Goal: Task Accomplishment & Management: Manage account settings

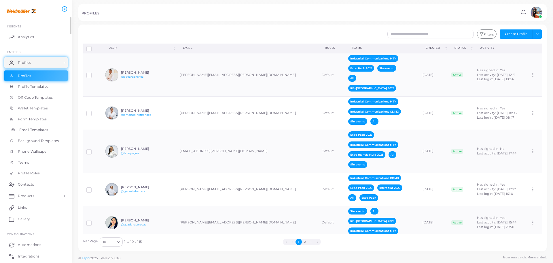
click at [33, 131] on span "Email Templates" at bounding box center [33, 129] width 29 height 5
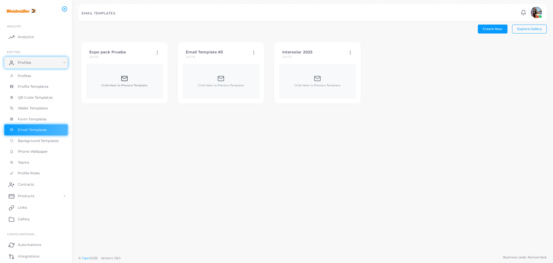
click at [134, 79] on div "Click Here to Preview Template" at bounding box center [124, 81] width 46 height 12
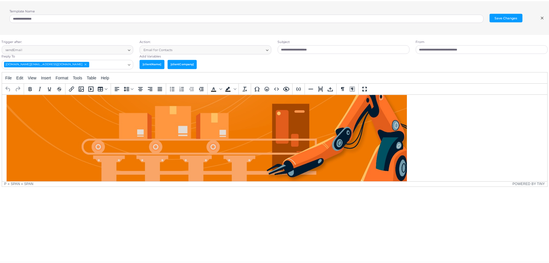
scroll to position [128, 0]
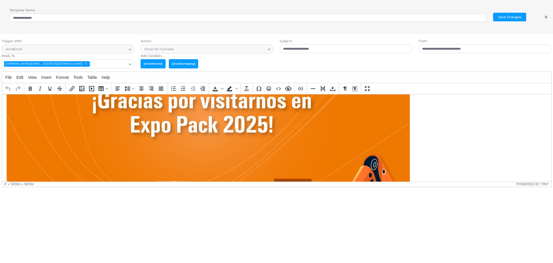
type textarea "**********"
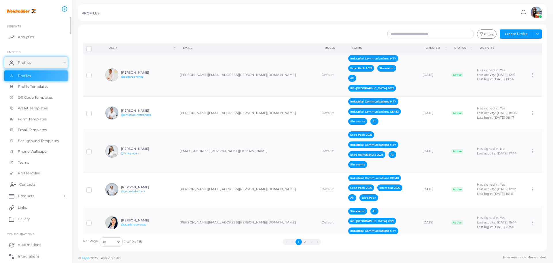
click at [31, 184] on span "Contacts" at bounding box center [27, 184] width 16 height 5
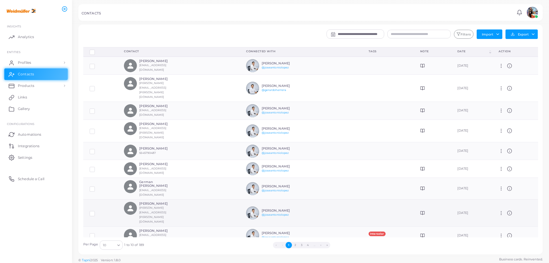
scroll to position [1, 0]
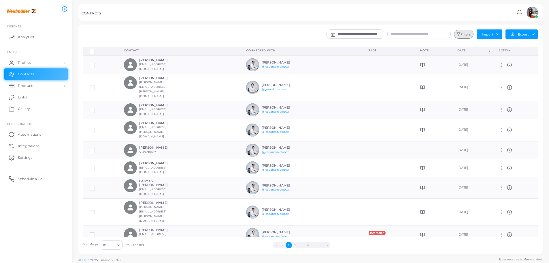
click at [464, 34] on button "Filters" at bounding box center [464, 34] width 20 height 9
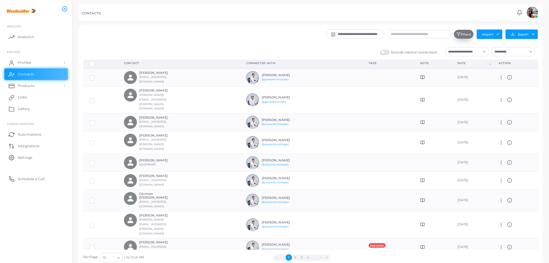
click at [462, 32] on button "Filters" at bounding box center [464, 34] width 20 height 9
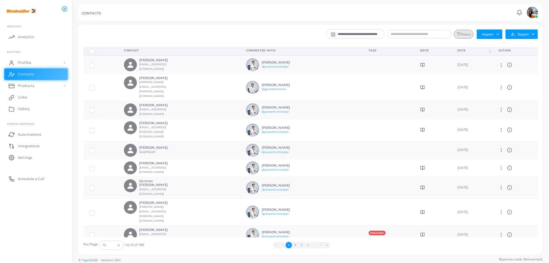
click at [462, 32] on button "Filters" at bounding box center [464, 34] width 20 height 9
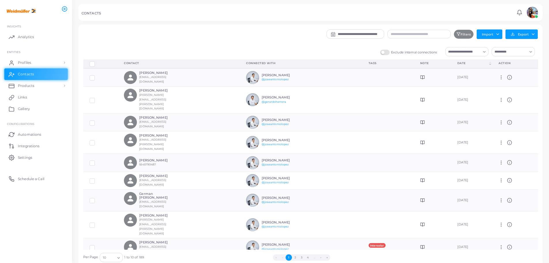
click at [464, 54] on input "Search for option" at bounding box center [463, 51] width 35 height 6
click at [472, 64] on span "Intersolar 2025 (Team)" at bounding box center [477, 64] width 35 height 4
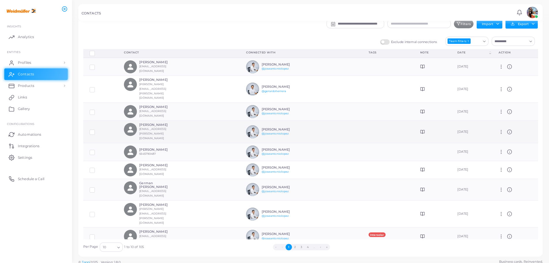
scroll to position [15, 0]
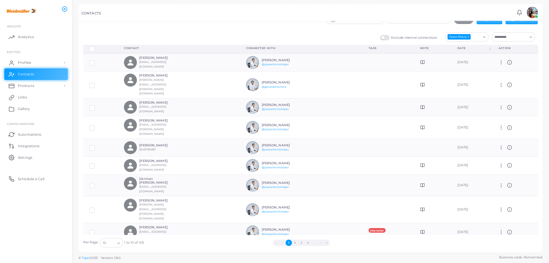
click at [97, 47] on label "Row-selection" at bounding box center [97, 47] width 0 height 0
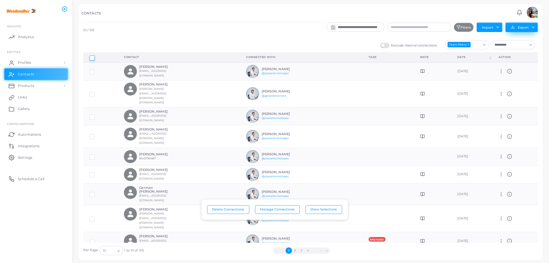
scroll to position [0, 0]
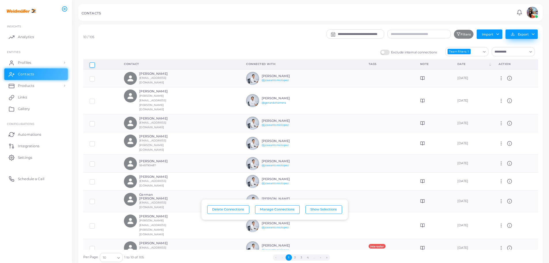
click at [530, 32] on button "Export" at bounding box center [522, 34] width 32 height 10
click at [527, 53] on link "Export to HubSpot" at bounding box center [520, 55] width 55 height 9
click at [522, 35] on button "Export" at bounding box center [522, 34] width 32 height 10
click at [502, 55] on link "Export to HubSpot" at bounding box center [520, 55] width 55 height 9
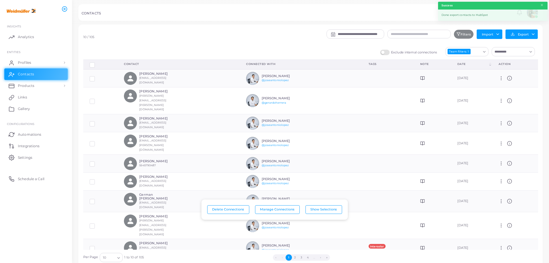
click at [477, 11] on div "Done export contacts to HubSpot" at bounding box center [493, 15] width 110 height 11
click at [537, 35] on button "Export" at bounding box center [522, 34] width 32 height 10
click at [273, 37] on div "**********" at bounding box center [349, 35] width 384 height 13
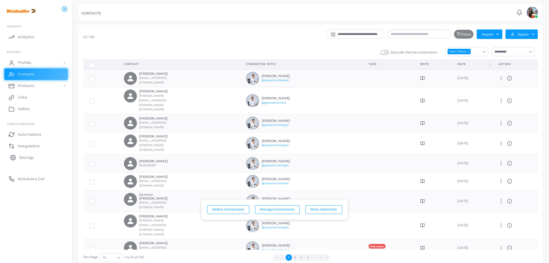
click at [25, 158] on span "Settings" at bounding box center [26, 157] width 14 height 5
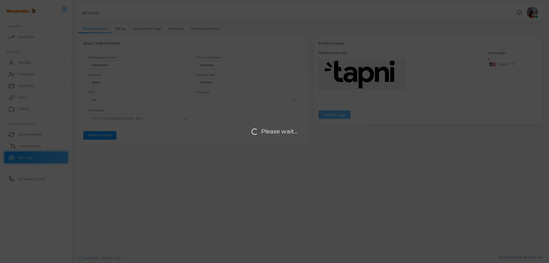
click at [31, 145] on div "Please wait..." at bounding box center [274, 131] width 549 height 263
type input "**********"
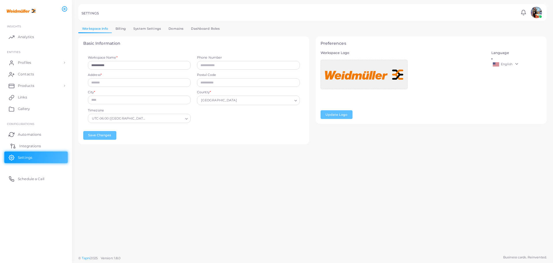
click at [31, 142] on link "Integrations" at bounding box center [35, 146] width 63 height 12
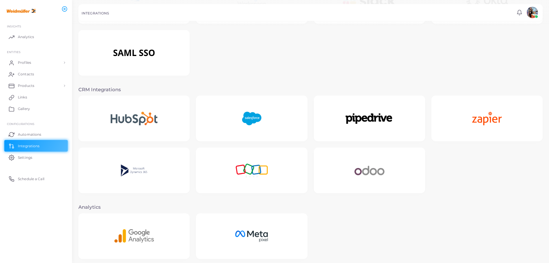
scroll to position [58, 0]
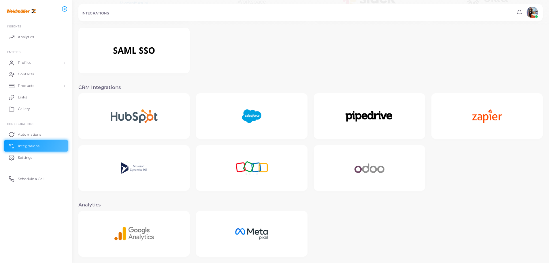
click at [119, 108] on img at bounding box center [133, 116] width 69 height 36
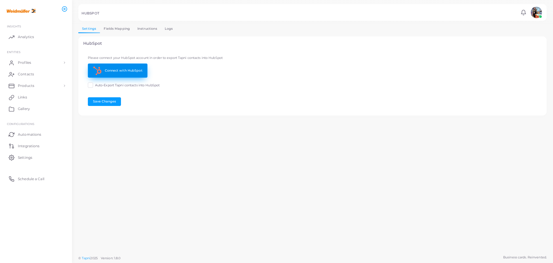
click at [121, 71] on link "Connect with HubSpot" at bounding box center [118, 70] width 60 height 14
click at [116, 27] on link "Fields Mapping" at bounding box center [117, 29] width 34 height 8
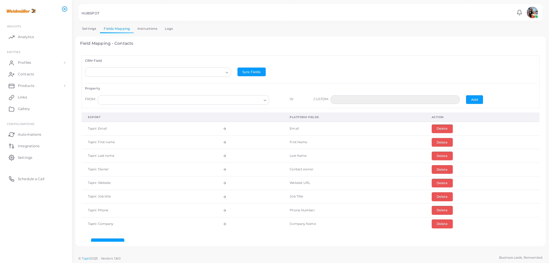
click at [151, 28] on link "Instructions" at bounding box center [147, 29] width 27 height 8
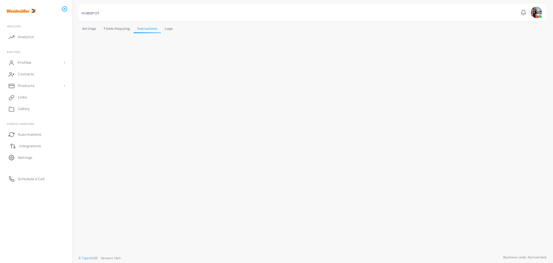
click at [24, 146] on span "Integrations" at bounding box center [30, 145] width 22 height 5
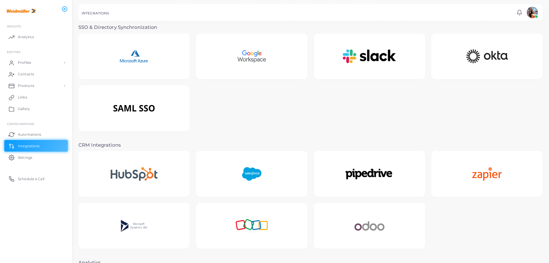
click at [146, 165] on img at bounding box center [133, 174] width 69 height 36
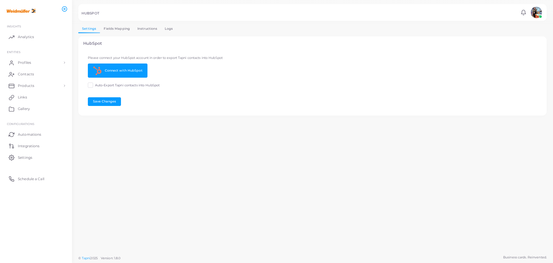
click at [112, 26] on link "Fields Mapping" at bounding box center [117, 29] width 34 height 8
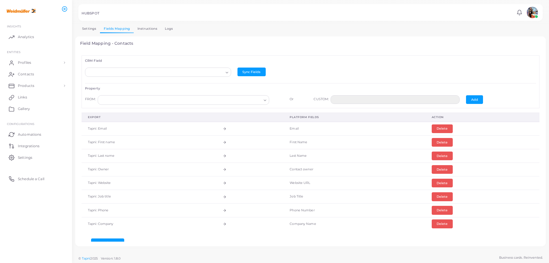
click at [158, 71] on input "Search for option" at bounding box center [156, 72] width 136 height 6
click at [188, 60] on h6 "CRM Field" at bounding box center [310, 61] width 451 height 4
click at [250, 72] on button "Sync Fields" at bounding box center [252, 71] width 28 height 9
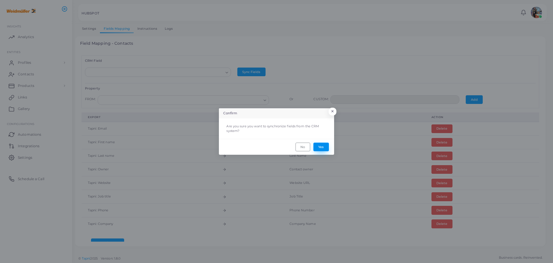
click at [319, 148] on button "Yes" at bounding box center [322, 146] width 16 height 9
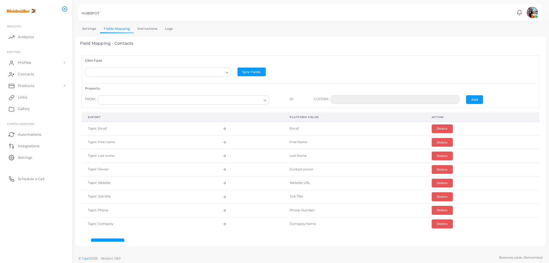
click at [159, 98] on input "Search for option" at bounding box center [180, 100] width 161 height 6
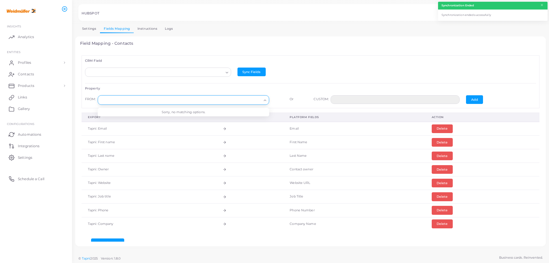
click at [225, 70] on div "Loading..." at bounding box center [227, 71] width 7 height 7
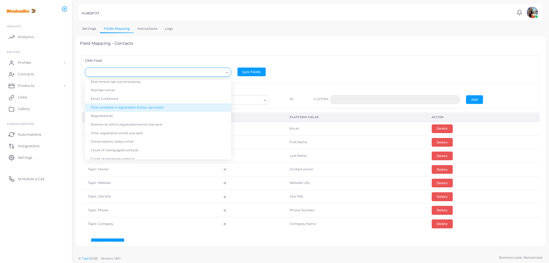
scroll to position [257, 0]
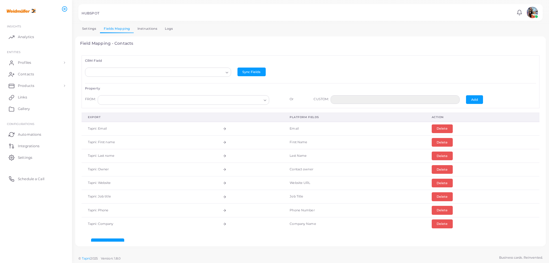
click at [167, 57] on div "CRM Field Loading... Street Address Annual Revenue Primary Associated Company I…" at bounding box center [311, 81] width 458 height 52
click at [86, 28] on link "Settings" at bounding box center [89, 29] width 22 height 8
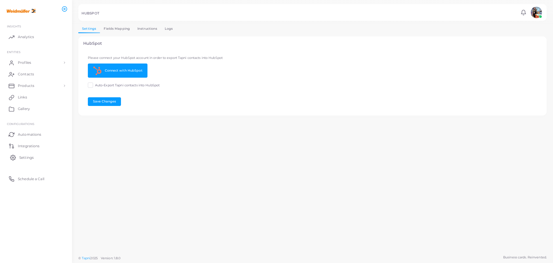
click at [22, 154] on link "Settings" at bounding box center [35, 157] width 63 height 12
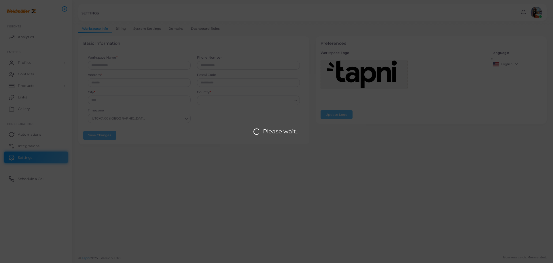
type input "**********"
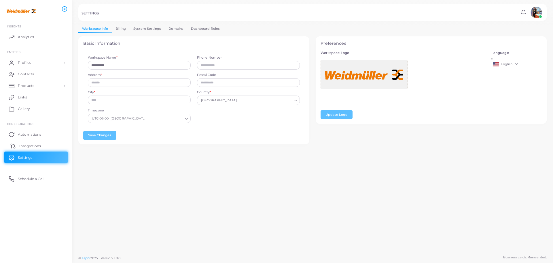
click at [22, 145] on span "Integrations" at bounding box center [30, 145] width 22 height 5
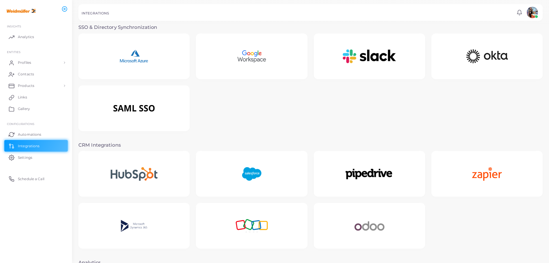
click at [172, 174] on div at bounding box center [133, 174] width 111 height 46
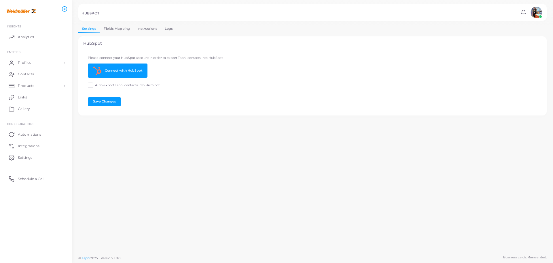
click at [141, 29] on link "Instructions" at bounding box center [147, 29] width 27 height 8
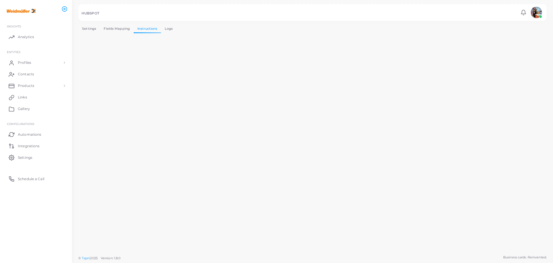
click at [86, 29] on link "Settings" at bounding box center [89, 29] width 22 height 8
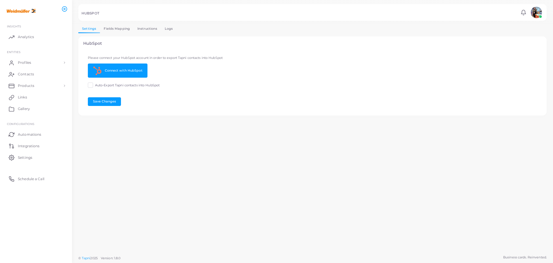
click at [95, 83] on label "Auto-Export Tapni contacts into HubSpot" at bounding box center [127, 85] width 65 height 5
click at [100, 100] on button "Save Changes" at bounding box center [104, 101] width 33 height 9
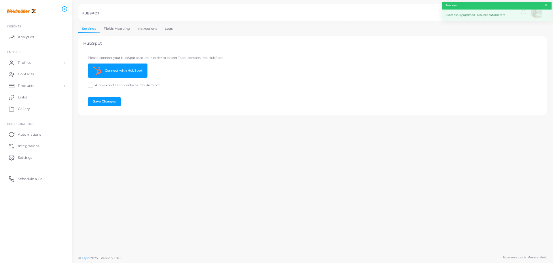
click at [120, 30] on link "Fields Mapping" at bounding box center [117, 29] width 34 height 8
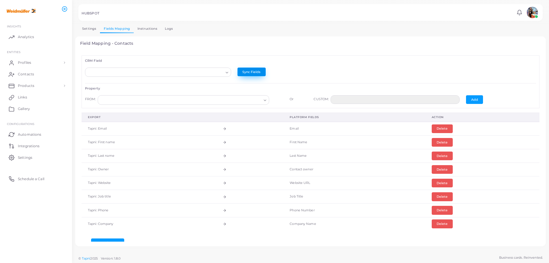
click at [240, 72] on button "Sync Fields" at bounding box center [252, 71] width 28 height 9
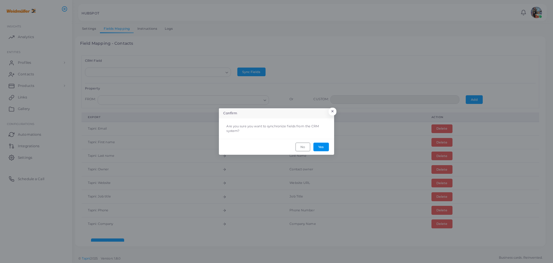
drag, startPoint x: 322, startPoint y: 147, endPoint x: 265, endPoint y: 107, distance: 70.0
click at [321, 146] on button "Yes" at bounding box center [322, 146] width 16 height 9
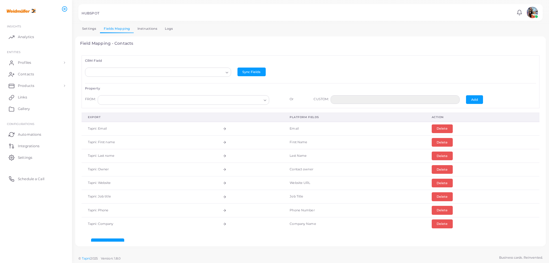
click at [225, 71] on icon "Search for option" at bounding box center [227, 72] width 4 height 4
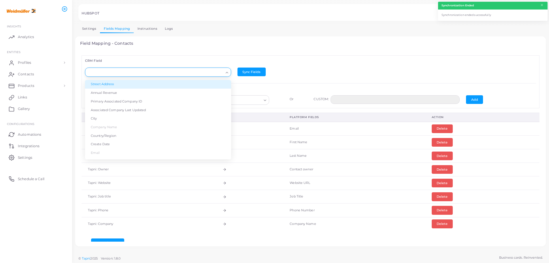
click at [139, 31] on link "Instructions" at bounding box center [147, 29] width 27 height 8
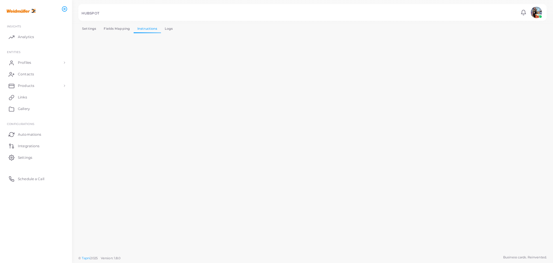
click at [123, 33] on link "Fields Mapping" at bounding box center [117, 29] width 34 height 8
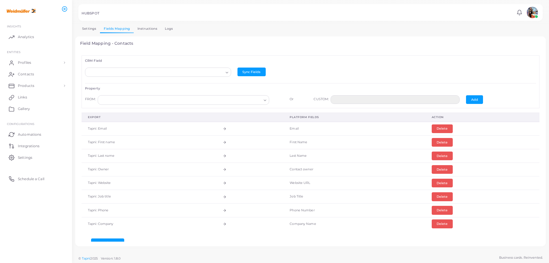
click at [227, 72] on icon "Search for option" at bounding box center [227, 72] width 4 height 4
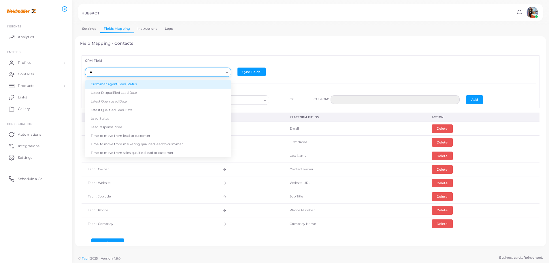
type input "*"
click at [148, 29] on link "Instructions" at bounding box center [147, 29] width 27 height 8
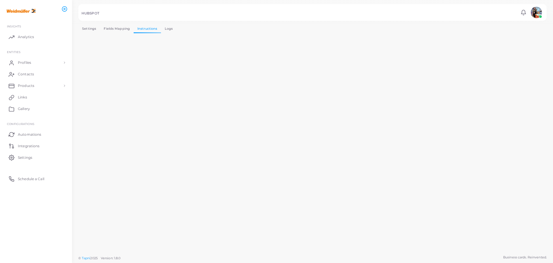
click at [111, 29] on link "Fields Mapping" at bounding box center [117, 29] width 34 height 8
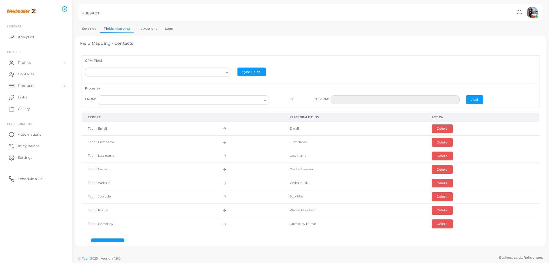
click at [227, 73] on icon "Search for option" at bounding box center [227, 72] width 4 height 4
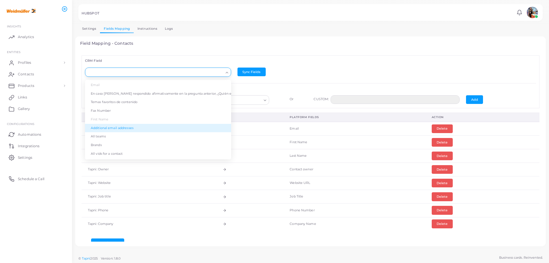
scroll to position [58, 0]
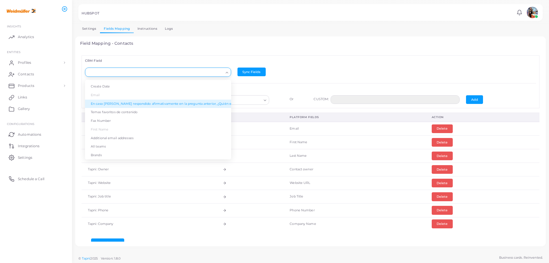
click at [116, 96] on li "Email" at bounding box center [158, 95] width 146 height 9
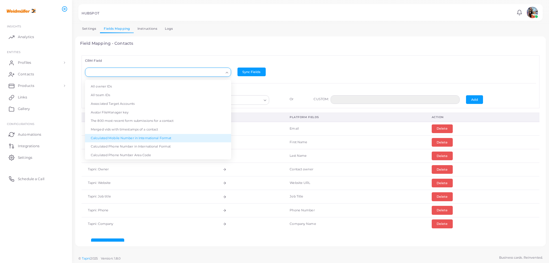
scroll to position [115, 0]
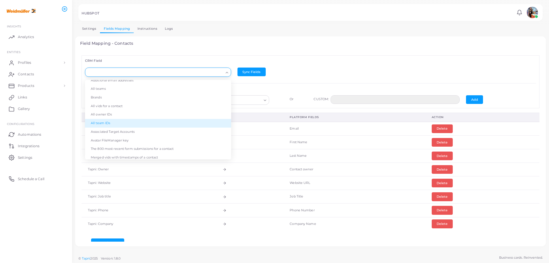
click at [146, 121] on li "All team IDs" at bounding box center [158, 123] width 146 height 9
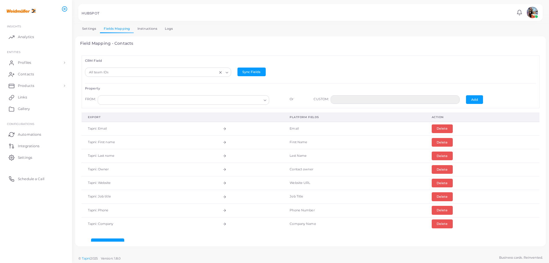
click at [263, 99] on icon "Search for option" at bounding box center [265, 100] width 4 height 4
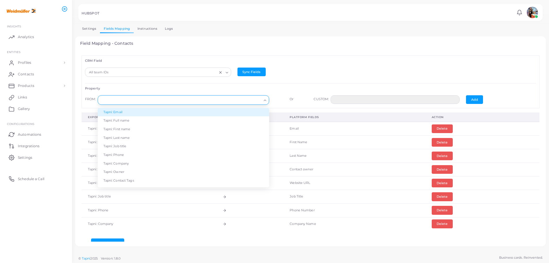
click at [142, 31] on link "Instructions" at bounding box center [147, 29] width 27 height 8
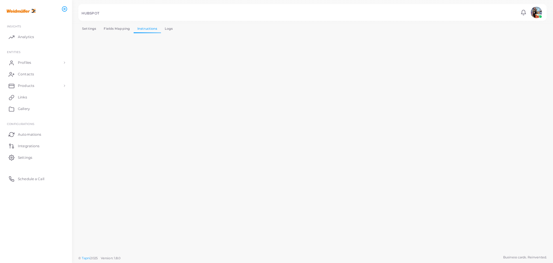
click at [111, 29] on link "Fields Mapping" at bounding box center [117, 29] width 34 height 8
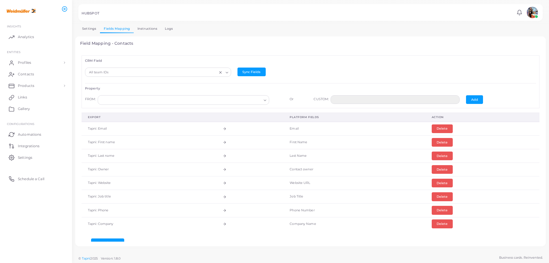
click at [258, 103] on div "Loading..." at bounding box center [184, 99] width 172 height 9
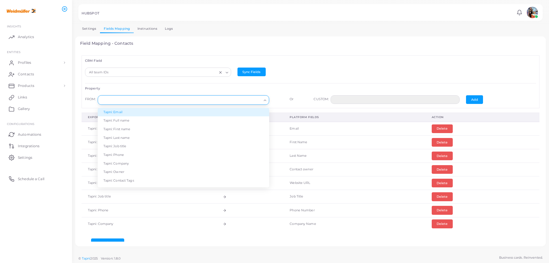
click at [167, 110] on li "Tapni: Email" at bounding box center [184, 112] width 172 height 9
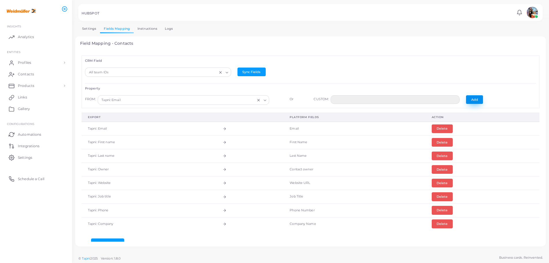
click at [471, 98] on button "Add" at bounding box center [474, 99] width 17 height 9
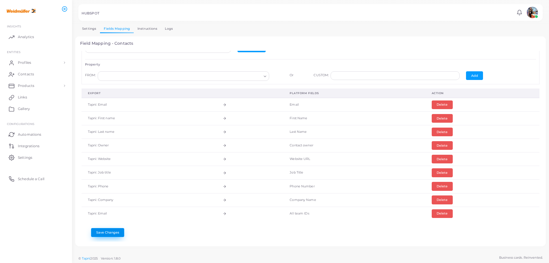
click at [98, 232] on button "Save Changes" at bounding box center [107, 232] width 33 height 9
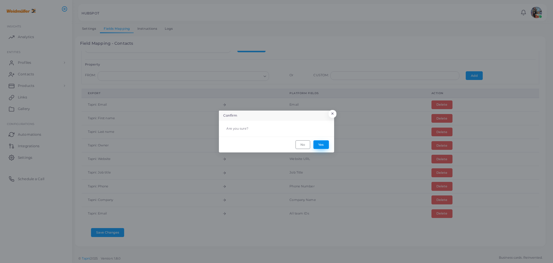
click at [319, 145] on button "Yes" at bounding box center [322, 144] width 16 height 9
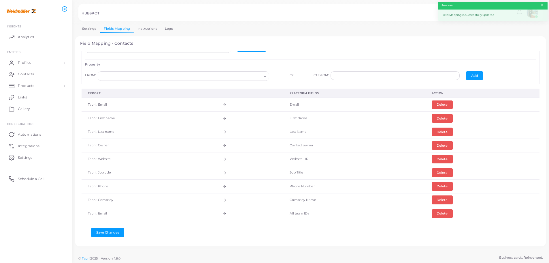
click at [93, 29] on link "Settings" at bounding box center [89, 29] width 22 height 8
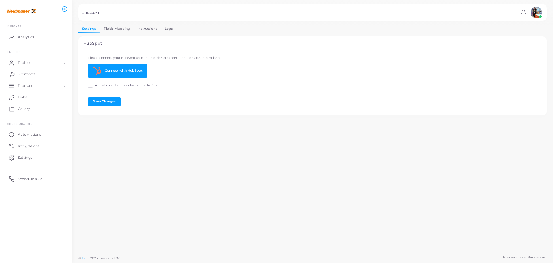
click at [20, 75] on span "Contacts" at bounding box center [27, 73] width 16 height 5
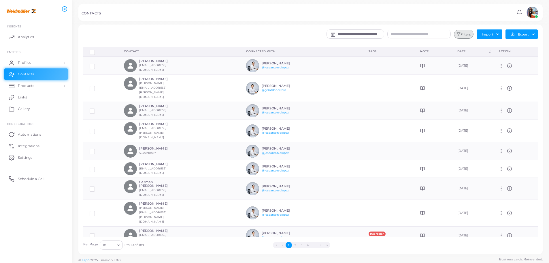
click at [466, 31] on button "Filters" at bounding box center [464, 34] width 20 height 9
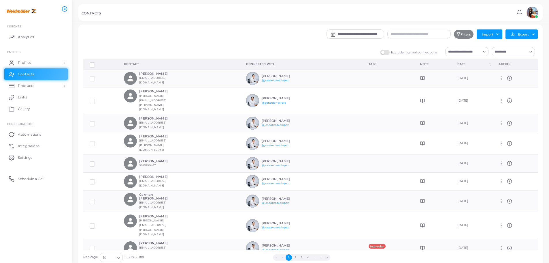
click at [462, 52] on input "Search for option" at bounding box center [463, 51] width 35 height 6
click at [463, 64] on span "Intersolar 2025 (Team)" at bounding box center [477, 64] width 35 height 4
click at [95, 63] on div "Row-selection" at bounding box center [101, 64] width 22 height 5
click at [97, 63] on label "Row-selection" at bounding box center [97, 63] width 0 height 0
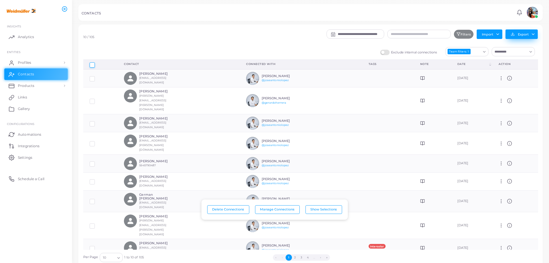
click at [521, 34] on button "Export" at bounding box center [522, 34] width 32 height 10
click at [517, 55] on link "Export to HubSpot" at bounding box center [520, 55] width 55 height 9
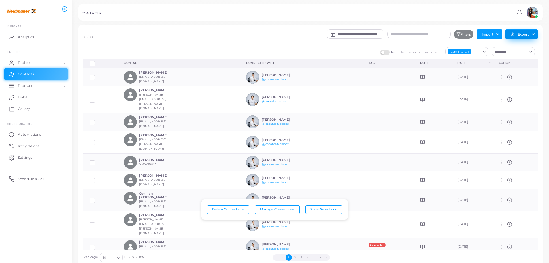
click at [519, 33] on button "Export" at bounding box center [522, 34] width 32 height 10
click at [31, 157] on span "Settings" at bounding box center [26, 157] width 14 height 5
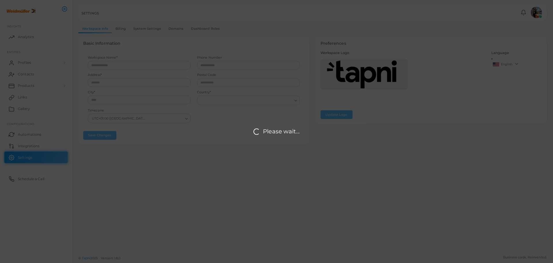
type input "**********"
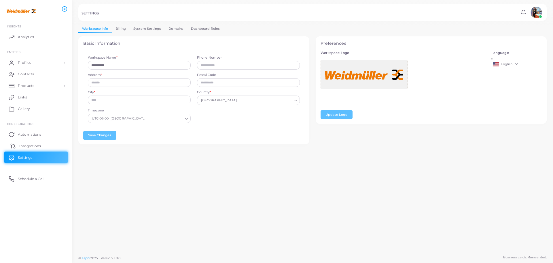
click at [24, 145] on span "Integrations" at bounding box center [30, 145] width 22 height 5
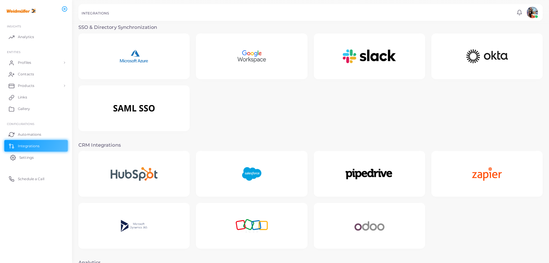
click at [15, 161] on link "Settings" at bounding box center [35, 157] width 63 height 12
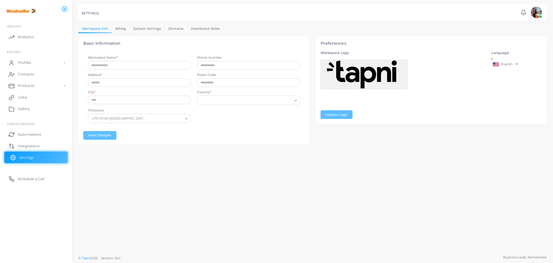
type input "**********"
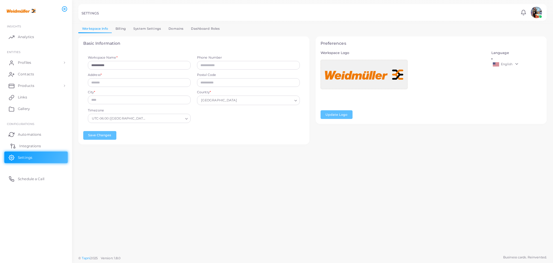
click at [31, 143] on link "Integrations" at bounding box center [35, 146] width 63 height 12
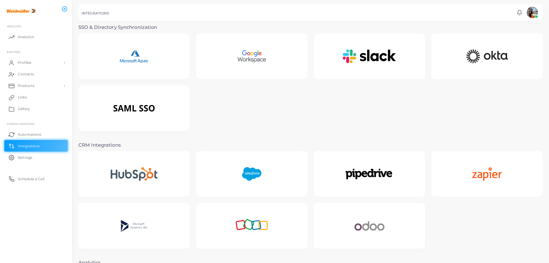
click at [155, 171] on img at bounding box center [133, 174] width 69 height 36
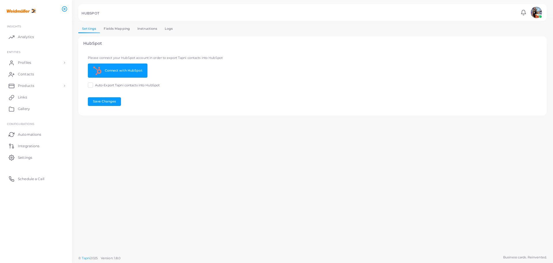
click at [122, 29] on link "Fields Mapping" at bounding box center [117, 29] width 34 height 8
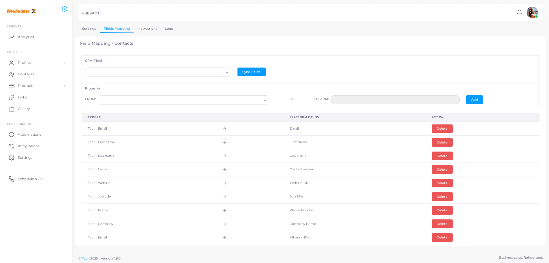
click at [224, 69] on div "Loading..." at bounding box center [227, 71] width 7 height 7
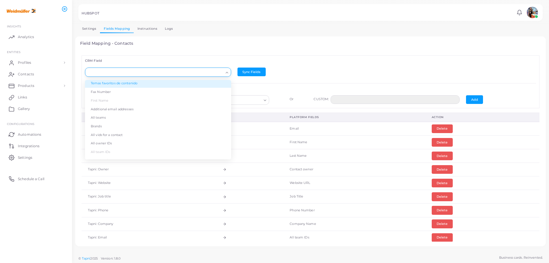
scroll to position [86, 0]
click at [138, 29] on link "Instructions" at bounding box center [147, 29] width 27 height 8
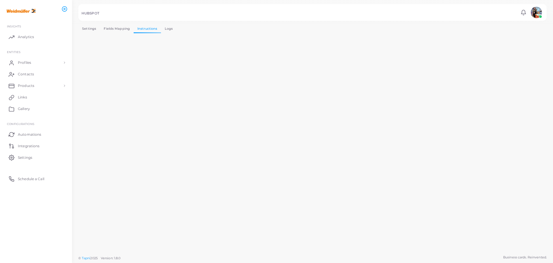
click at [107, 27] on link "Fields Mapping" at bounding box center [117, 29] width 34 height 8
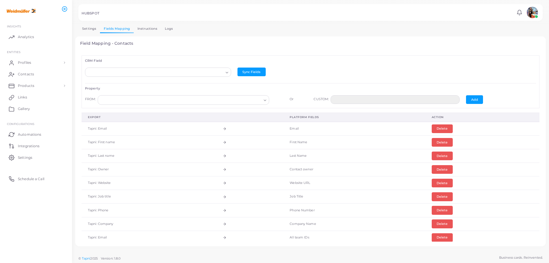
click at [224, 71] on div "Loading..." at bounding box center [227, 71] width 7 height 7
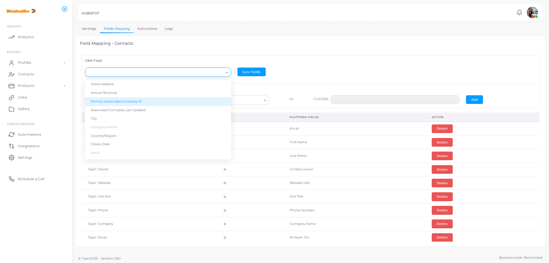
click at [258, 85] on div "CRM Field Loading... Street Address Annual Revenue Primary Associated Company I…" at bounding box center [311, 81] width 458 height 52
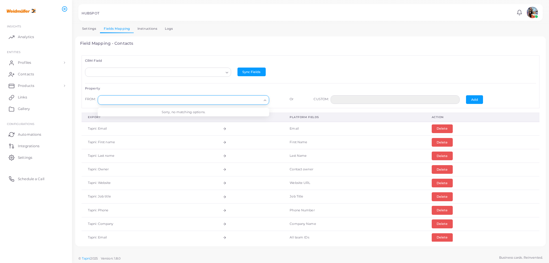
click at [264, 98] on icon "Search for option" at bounding box center [265, 100] width 4 height 4
click at [224, 72] on div "Loading..." at bounding box center [227, 71] width 7 height 7
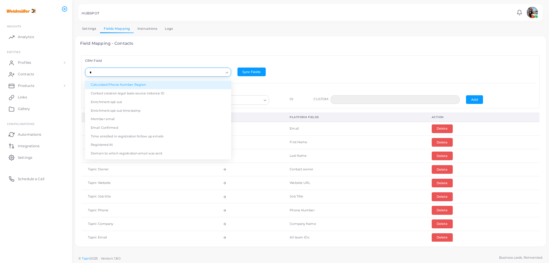
scroll to position [0, 0]
type input "*"
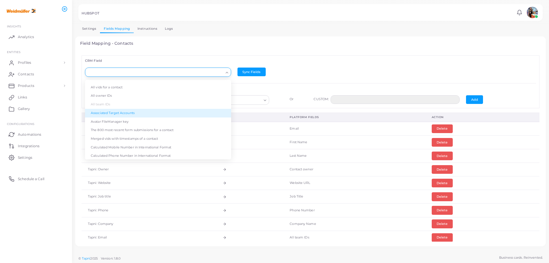
scroll to position [144, 0]
click at [171, 121] on li "The 800 most recent form submissions for a contact" at bounding box center [158, 120] width 146 height 9
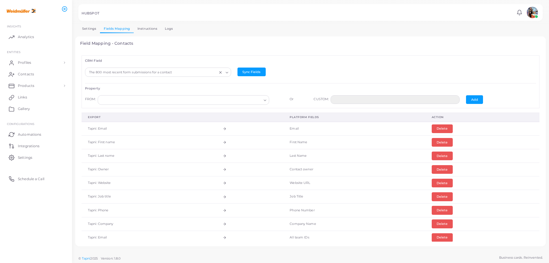
click at [258, 100] on input "Search for option" at bounding box center [180, 100] width 161 height 6
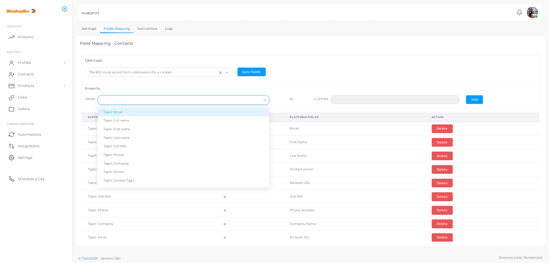
click at [202, 111] on li "Tapni: Email" at bounding box center [184, 112] width 172 height 9
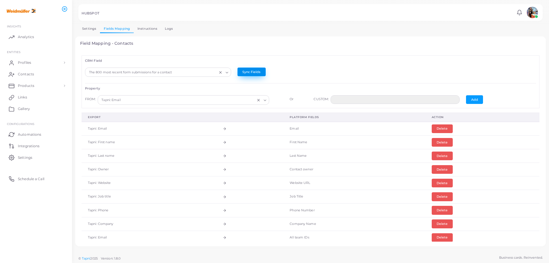
click at [246, 70] on button "Sync Fields" at bounding box center [252, 71] width 28 height 9
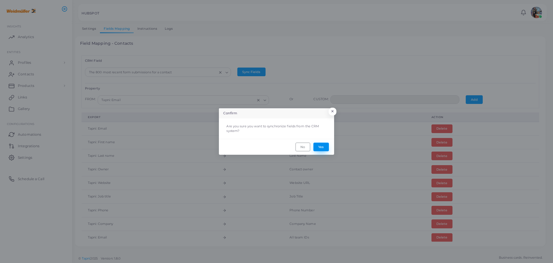
click at [327, 146] on button "Yes" at bounding box center [322, 146] width 16 height 9
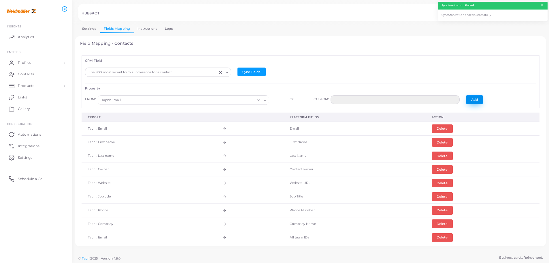
click at [473, 96] on button "Add" at bounding box center [474, 99] width 17 height 9
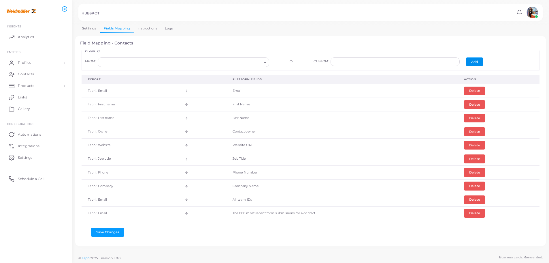
scroll to position [0, 0]
